Goal: Task Accomplishment & Management: Complete application form

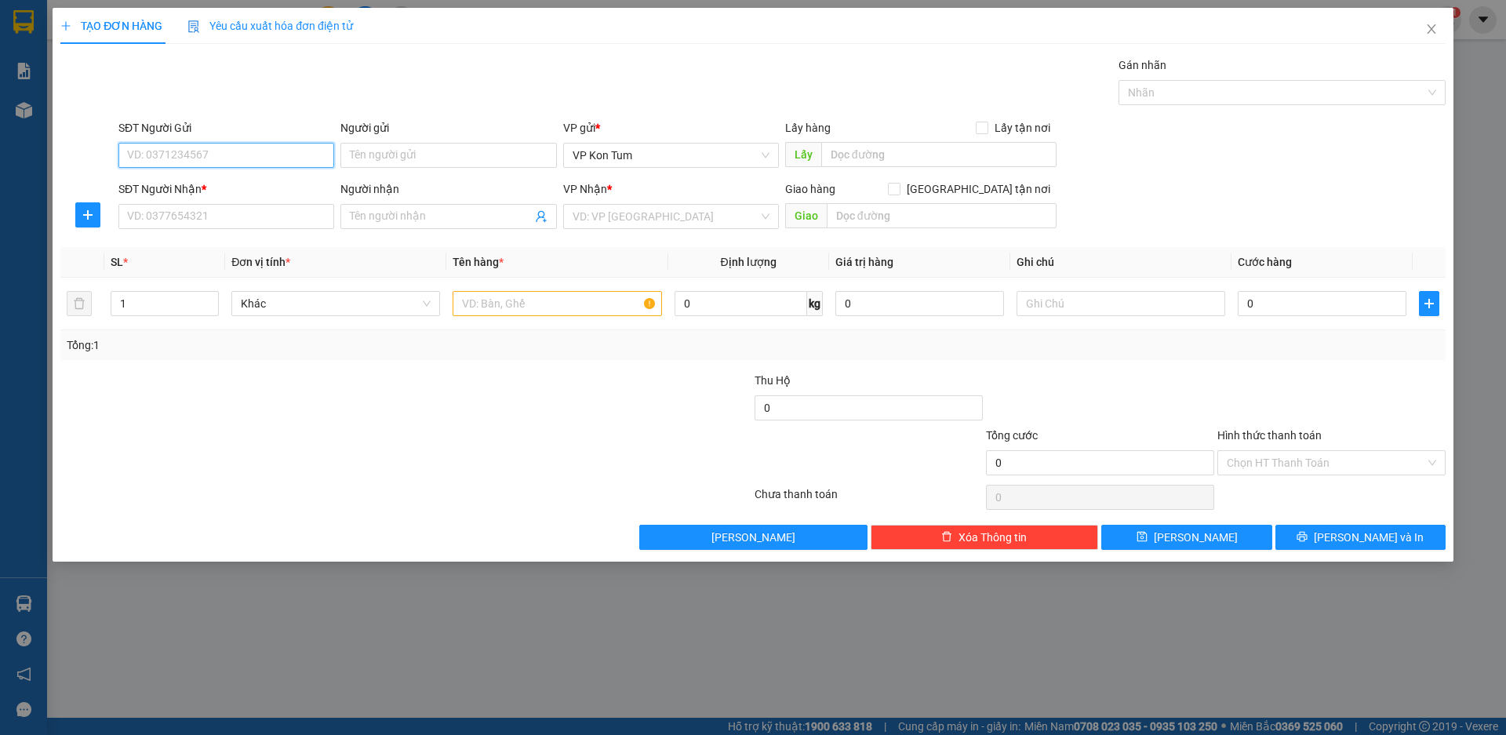
click at [140, 149] on input "SĐT Người Gửi" at bounding box center [226, 155] width 216 height 25
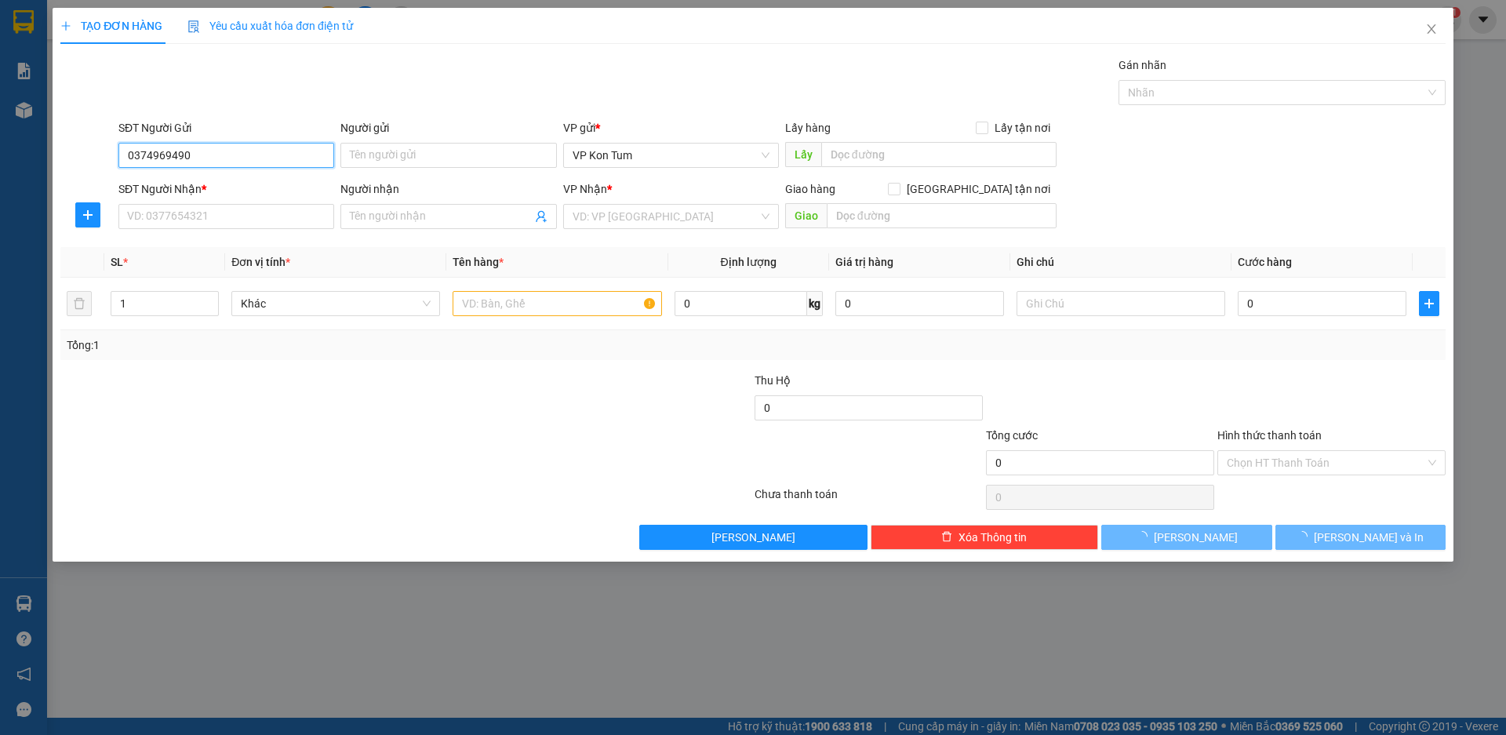
type input "0374969490"
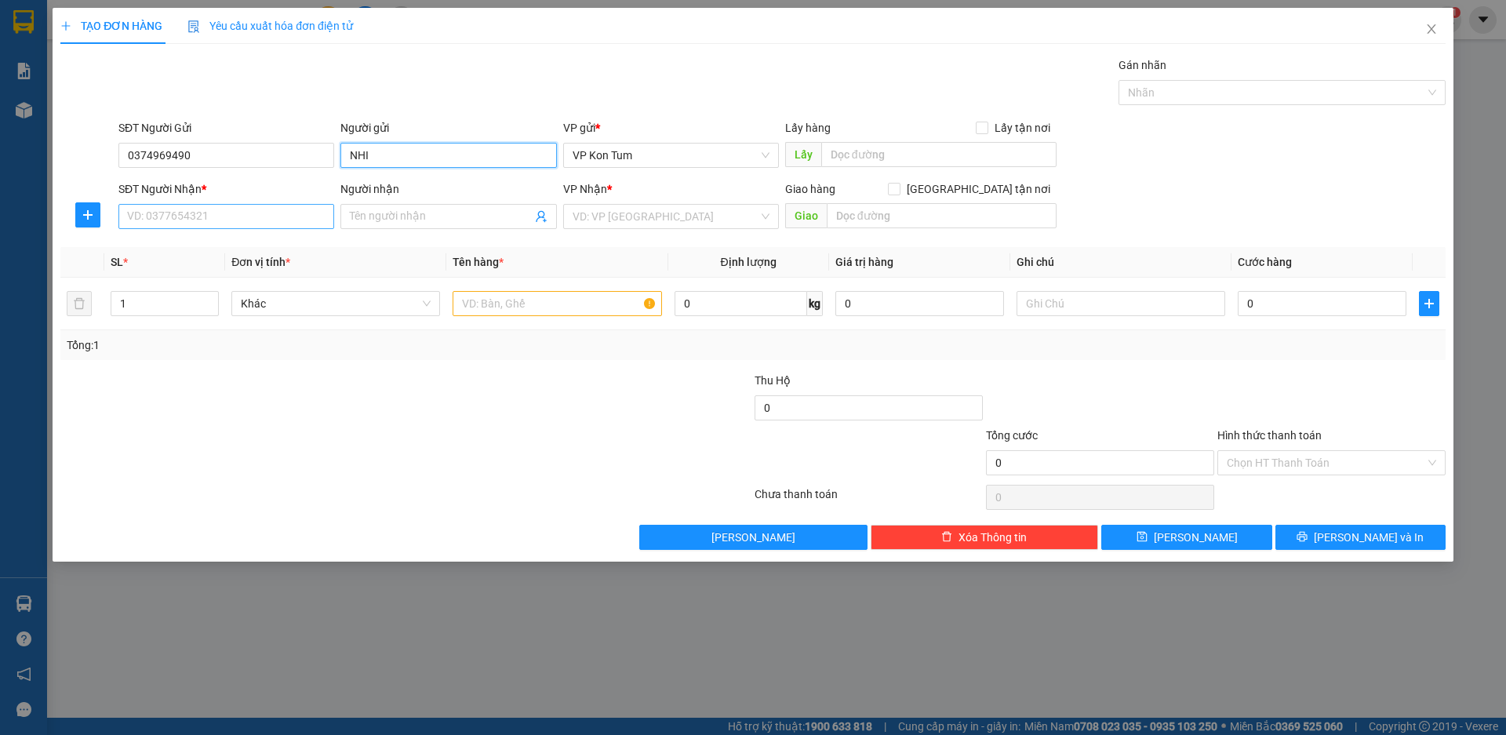
type input "NHI"
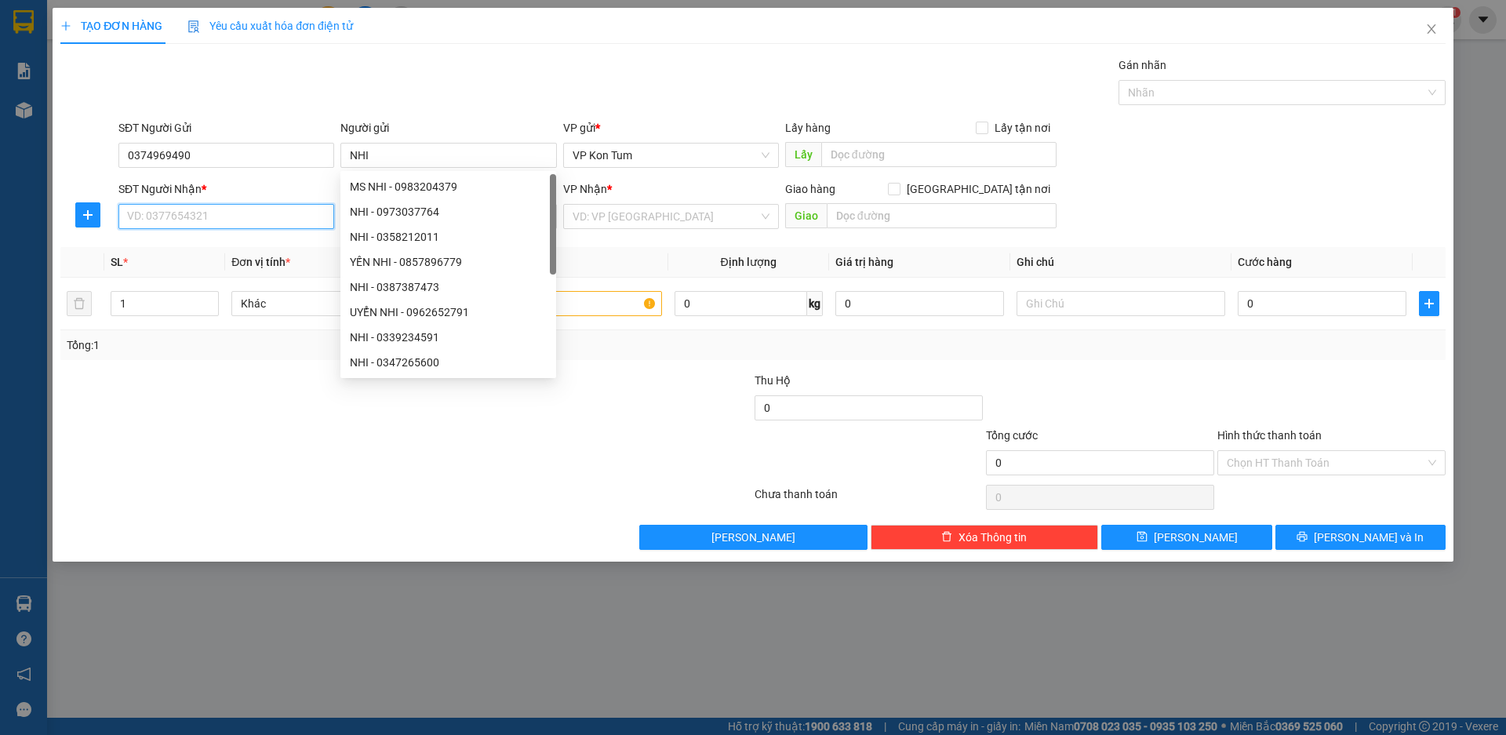
click at [180, 220] on input "SĐT Người Nhận *" at bounding box center [226, 216] width 216 height 25
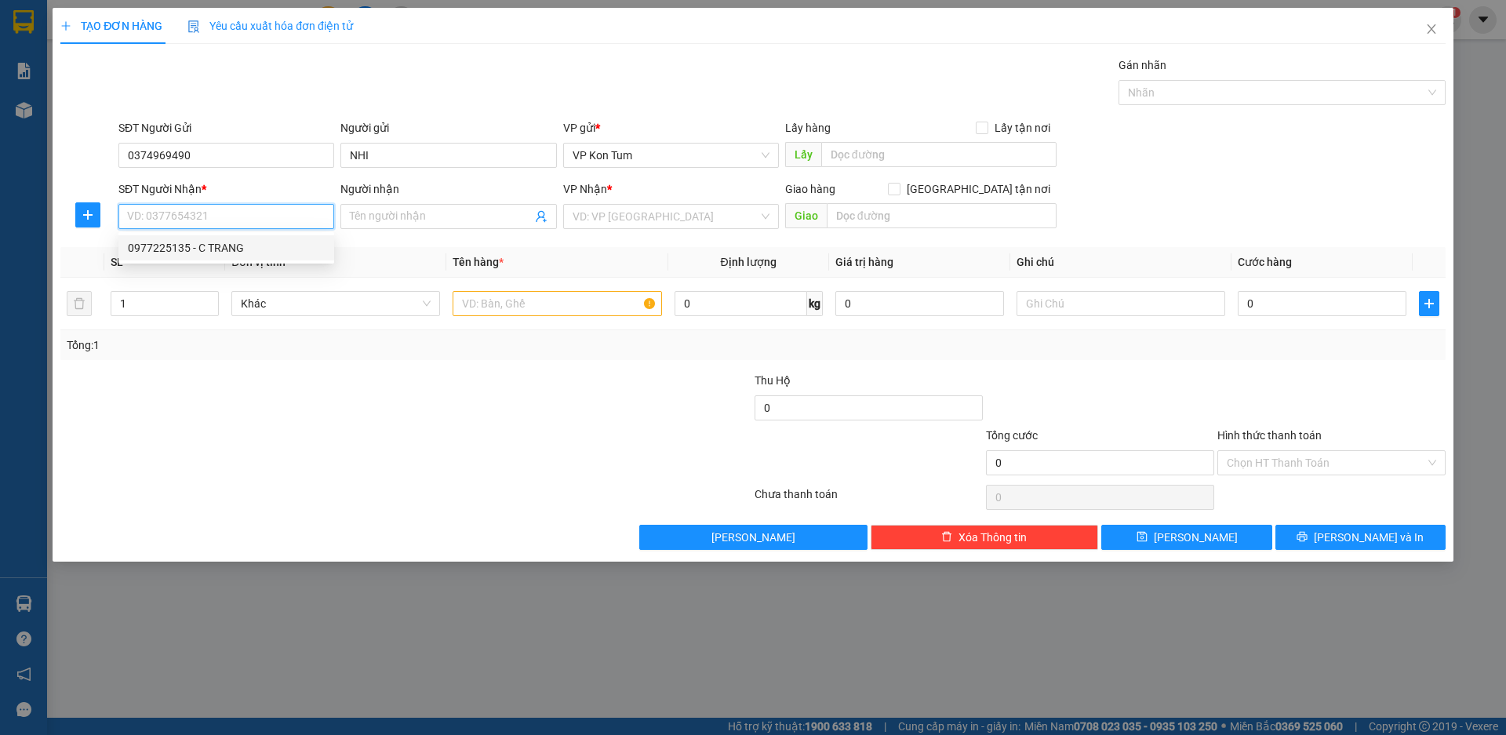
click at [189, 253] on div "0977225135 - C TRANG" at bounding box center [226, 247] width 197 height 17
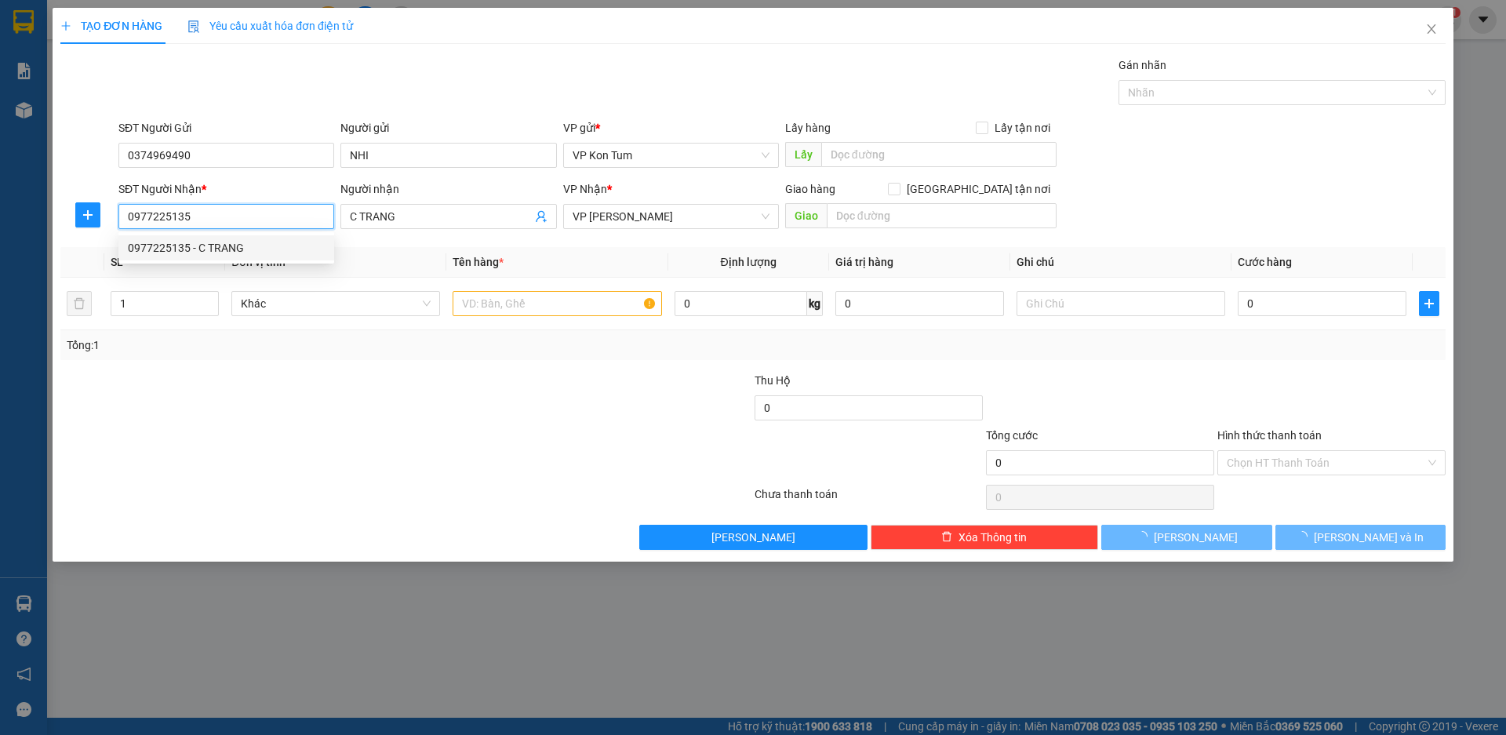
type input "0977225135"
type input "C TRANG"
type input "170.000"
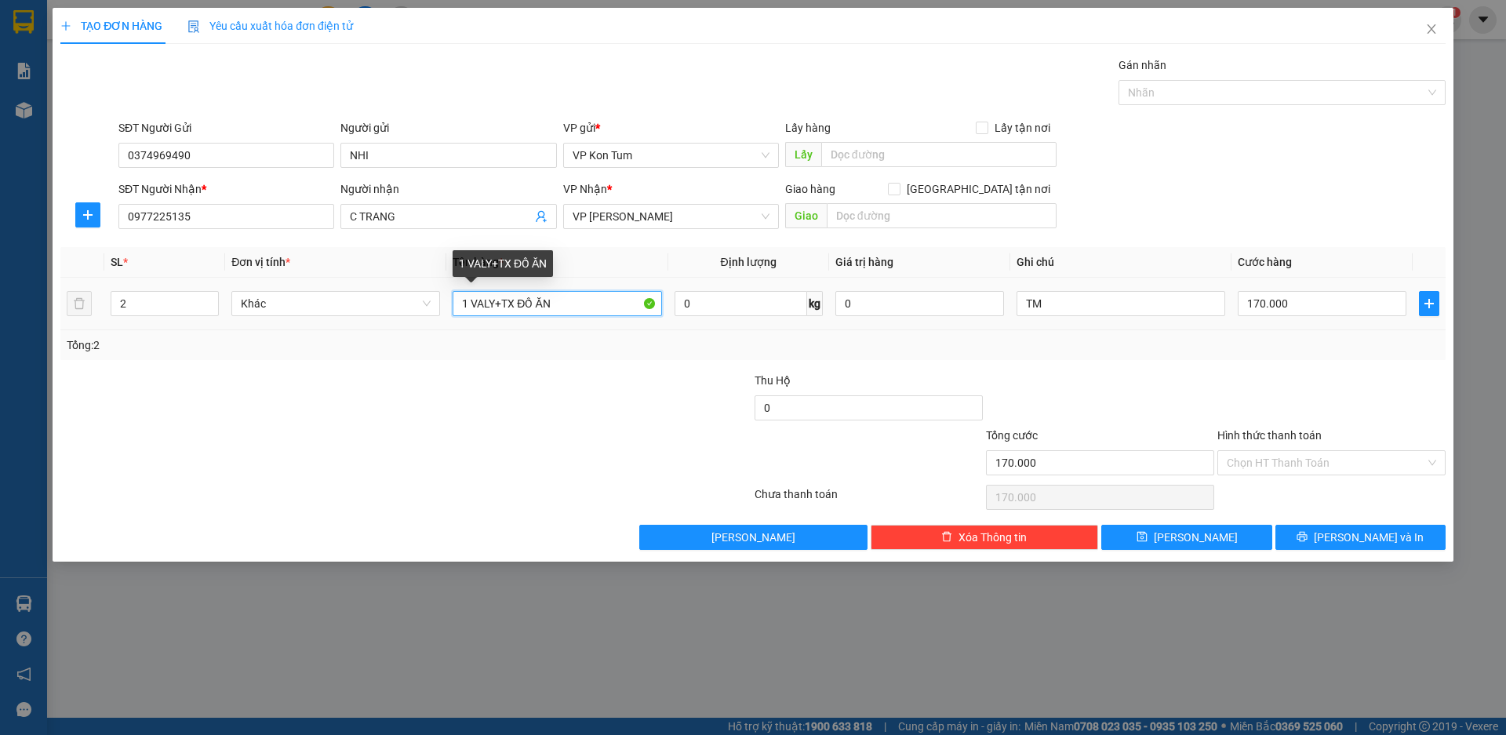
drag, startPoint x: 398, startPoint y: 296, endPoint x: 325, endPoint y: 290, distance: 74.0
click at [325, 290] on tr "2 Khác 1 VALY+TX ĐỒ ĂN 0 kg 0 TM 170.000" at bounding box center [752, 304] width 1385 height 53
type input "2TG ĐỒ ĂN"
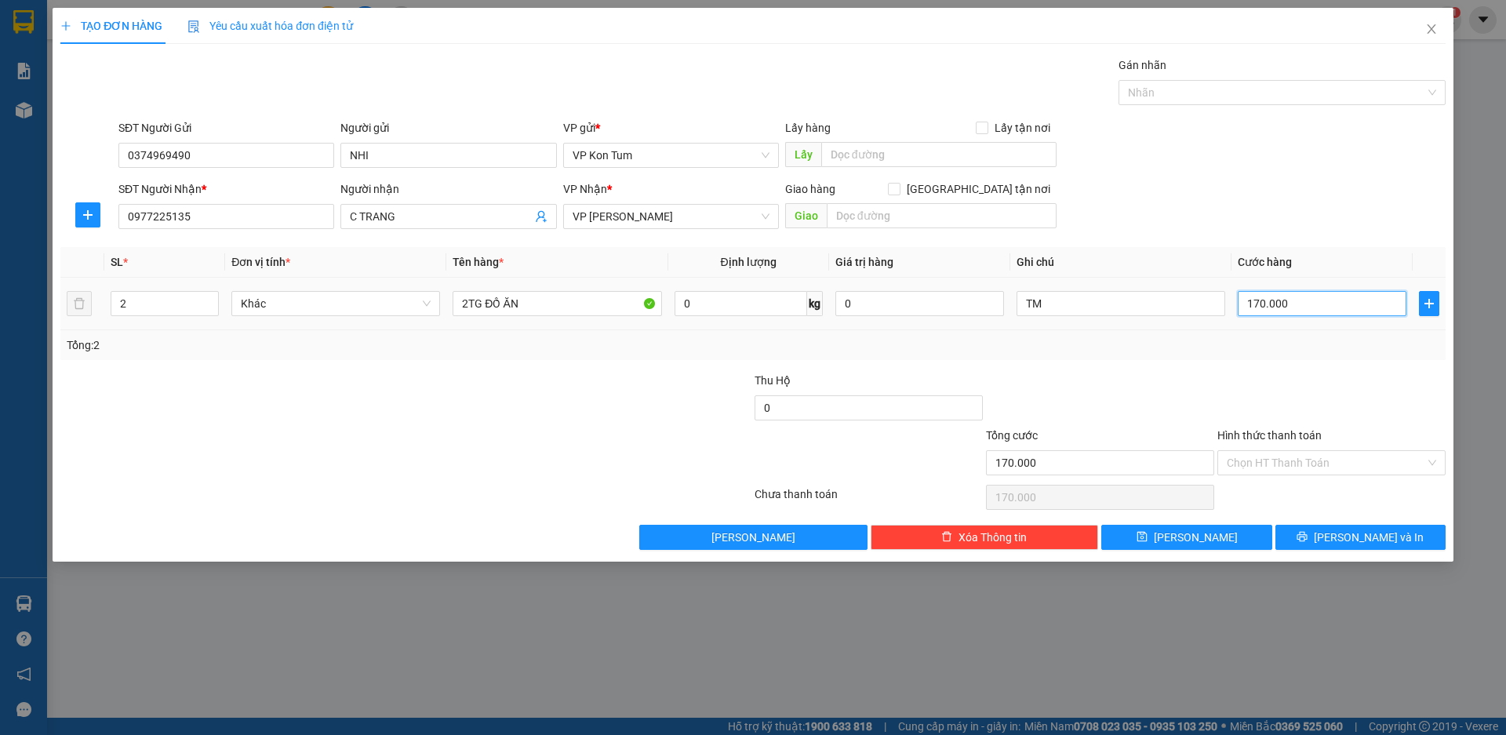
click at [1296, 311] on input "170.000" at bounding box center [1322, 303] width 169 height 25
type input "1"
type input "10"
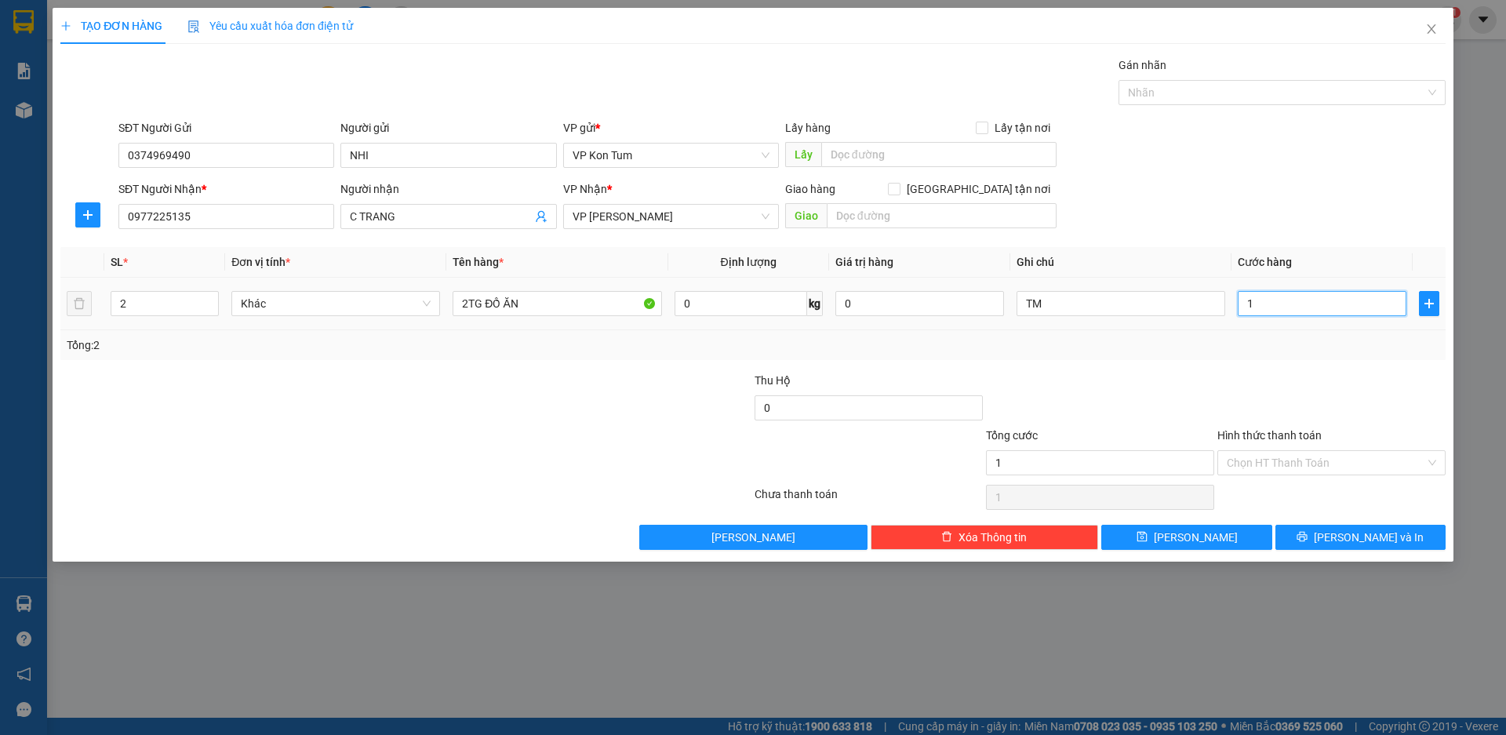
type input "10"
type input "100"
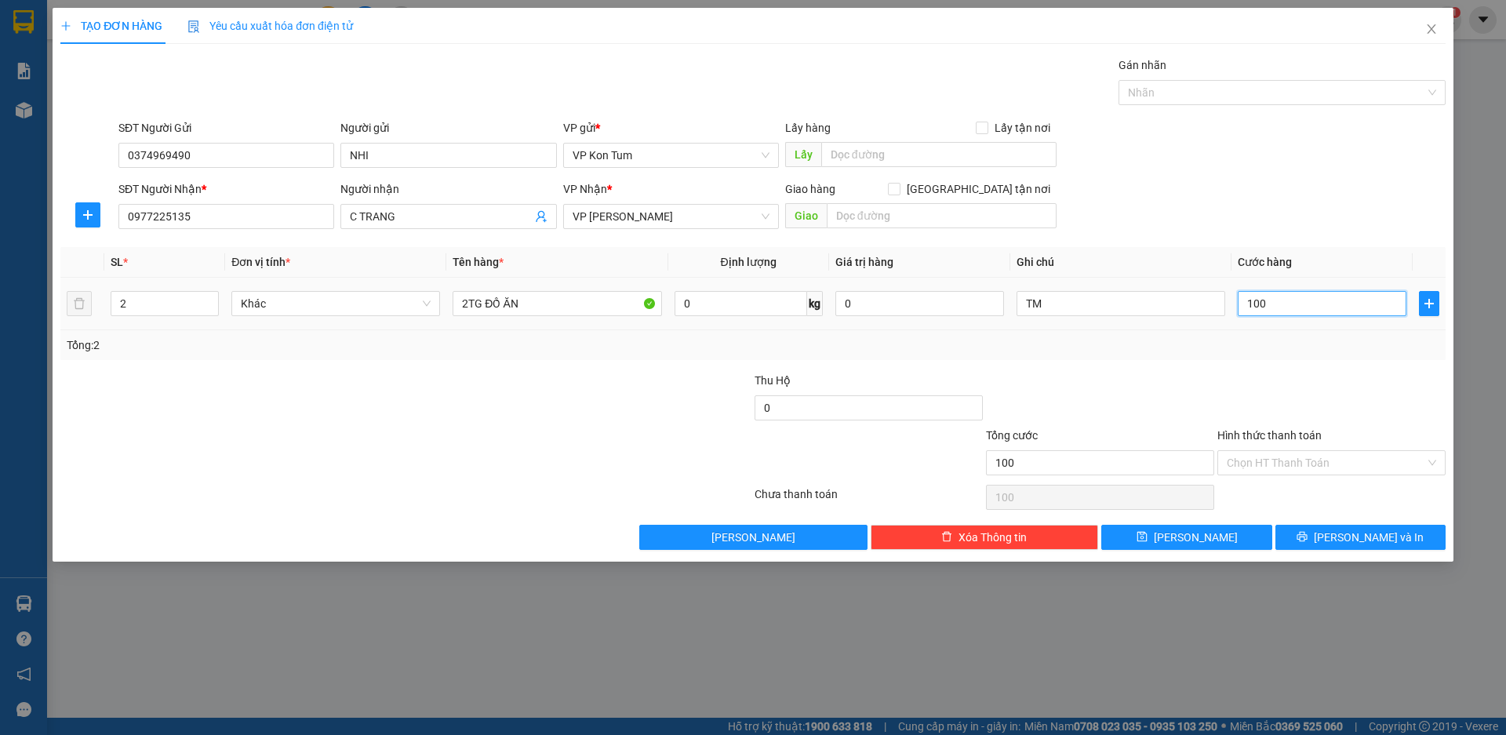
type input "1.000"
type input "10.000"
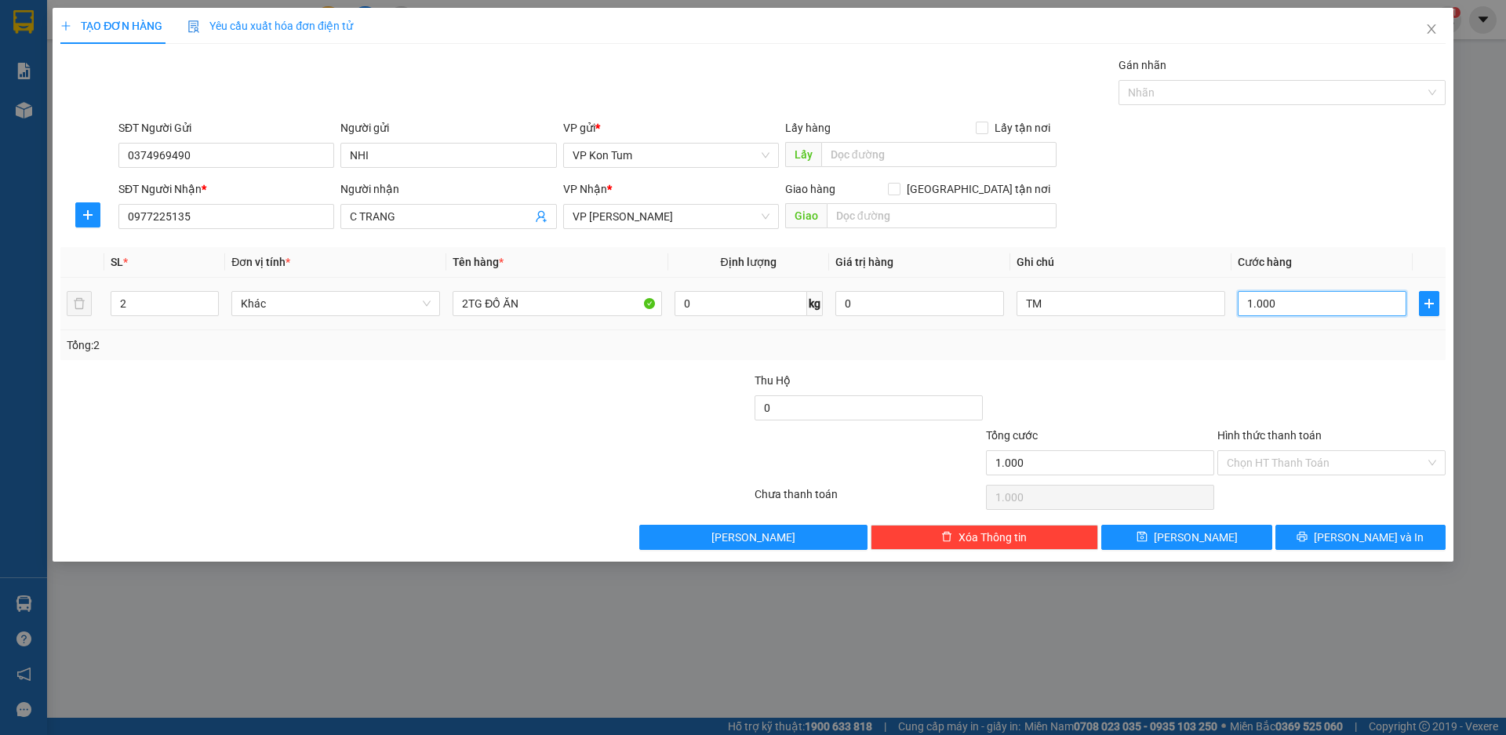
type input "10.000"
type input "100.000"
click at [1074, 354] on div "Tổng: 2" at bounding box center [752, 345] width 1385 height 30
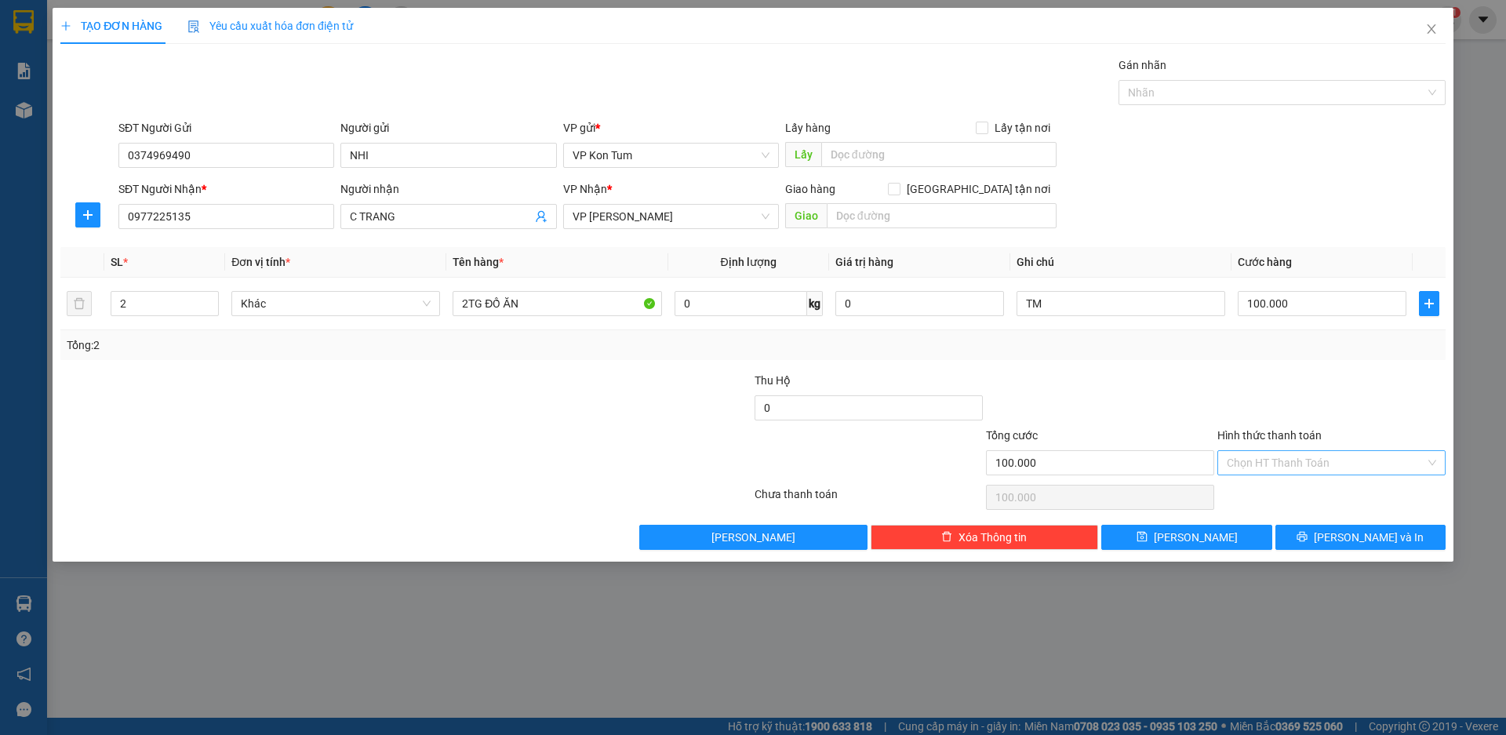
click at [1274, 469] on input "Hình thức thanh toán" at bounding box center [1326, 463] width 198 height 24
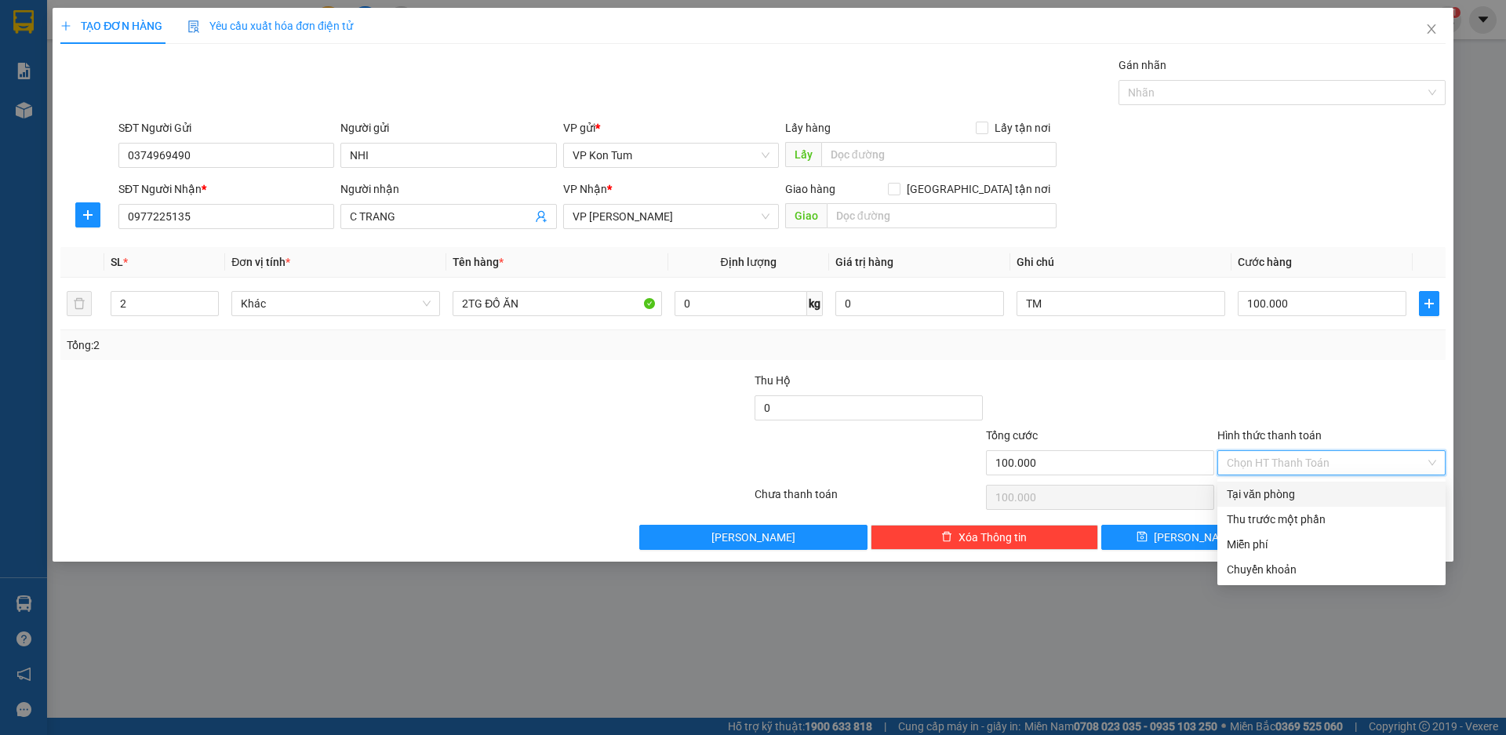
click at [1299, 501] on div "Tại văn phòng" at bounding box center [1331, 493] width 209 height 17
type input "0"
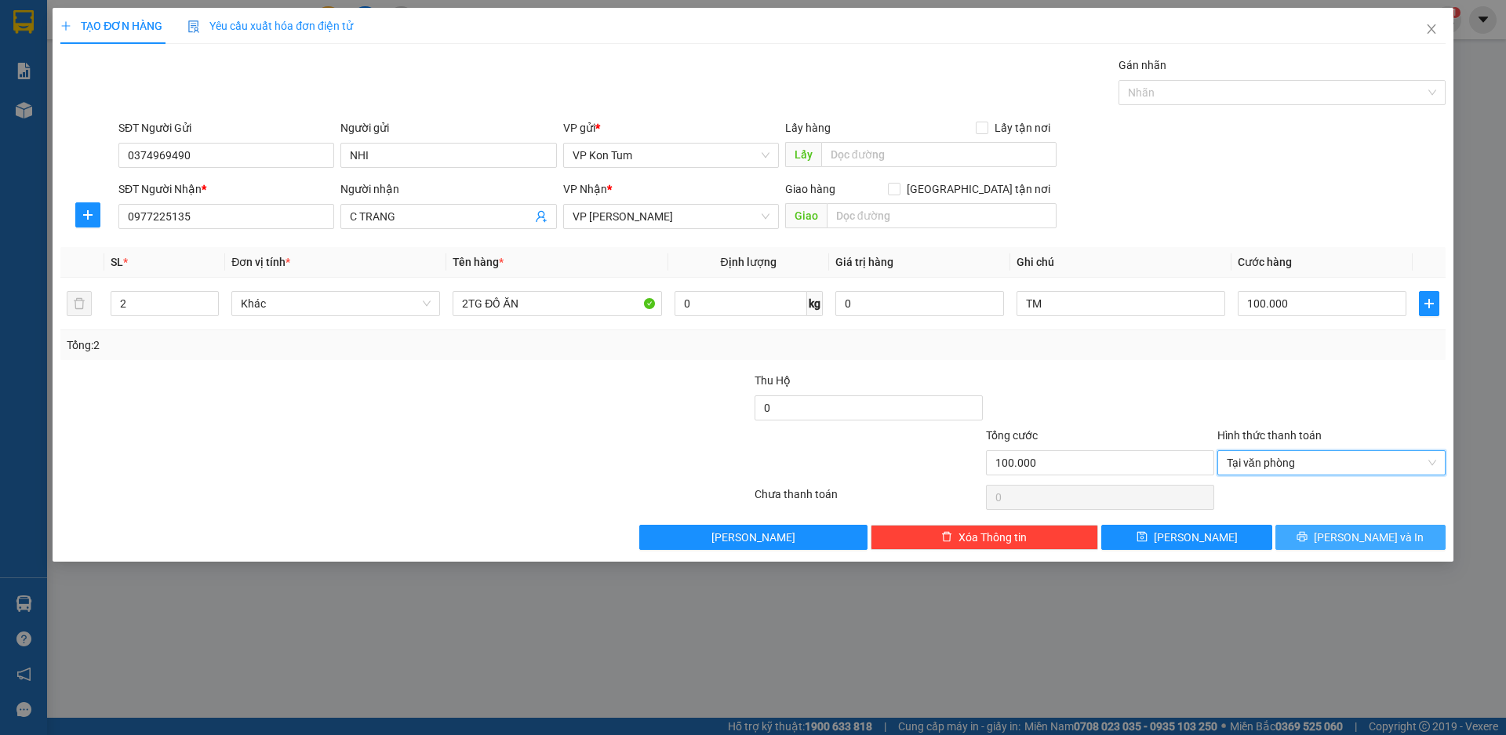
click at [1307, 540] on icon "printer" at bounding box center [1301, 536] width 11 height 11
